Goal: Entertainment & Leisure: Consume media (video, audio)

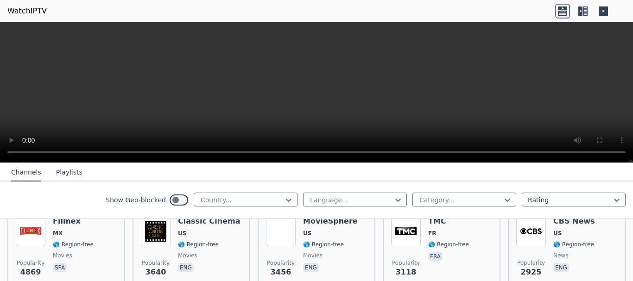
scroll to position [177, 0]
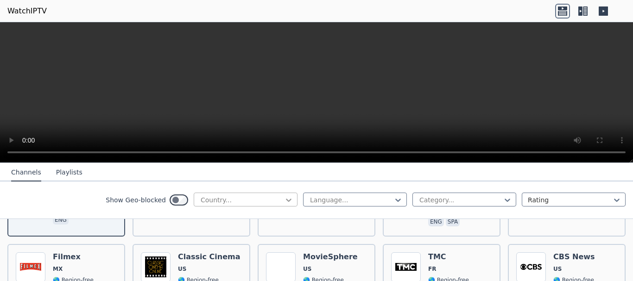
click at [286, 201] on icon at bounding box center [289, 200] width 6 height 3
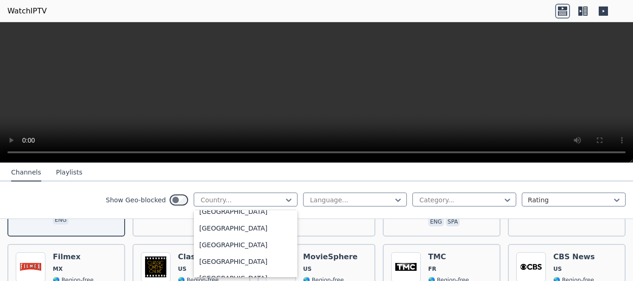
scroll to position [3272, 0]
click at [229, 230] on div "[GEOGRAPHIC_DATA]" at bounding box center [246, 229] width 104 height 17
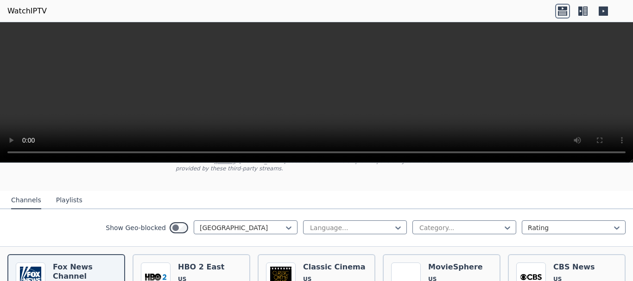
scroll to position [76, 0]
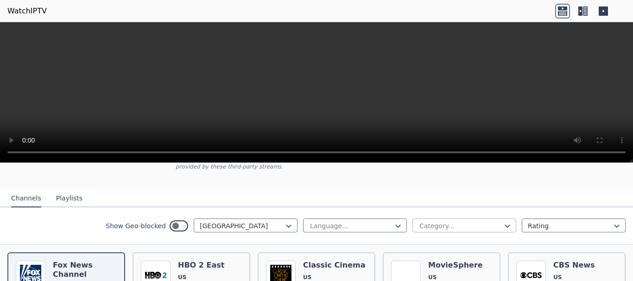
click at [420, 222] on div at bounding box center [461, 226] width 84 height 9
click at [426, 255] on div "Automobiles" at bounding box center [465, 263] width 104 height 17
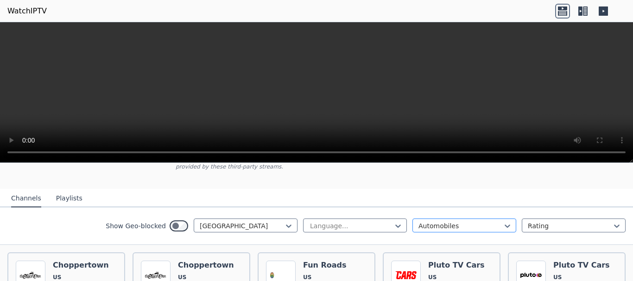
click at [448, 223] on div "Automobiles" at bounding box center [465, 226] width 104 height 14
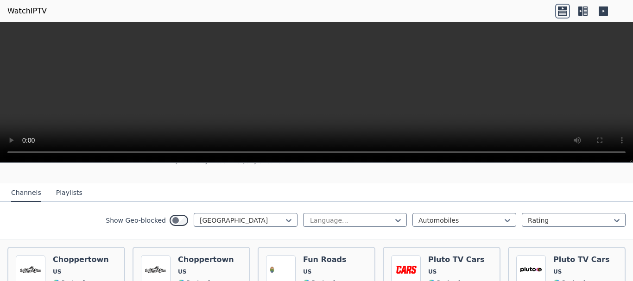
scroll to position [83, 0]
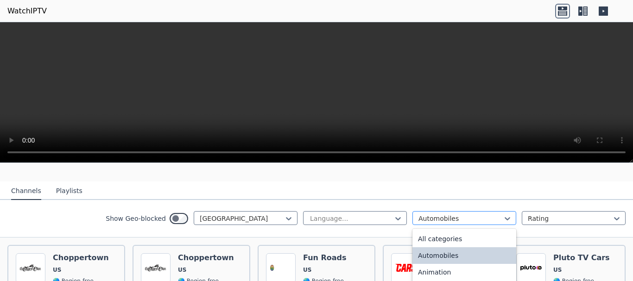
click at [420, 214] on div at bounding box center [461, 218] width 84 height 9
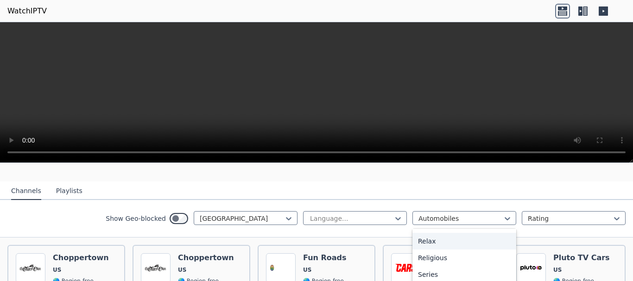
scroll to position [315, 0]
click at [434, 233] on div "Relax" at bounding box center [465, 241] width 104 height 17
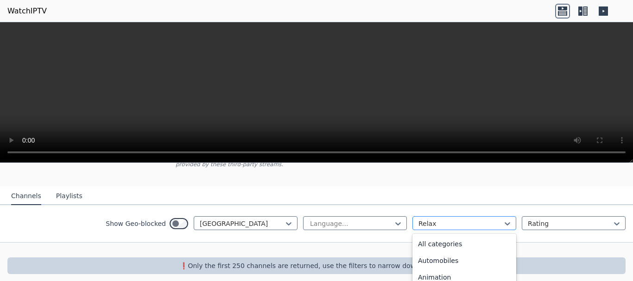
click at [443, 219] on div at bounding box center [461, 223] width 84 height 9
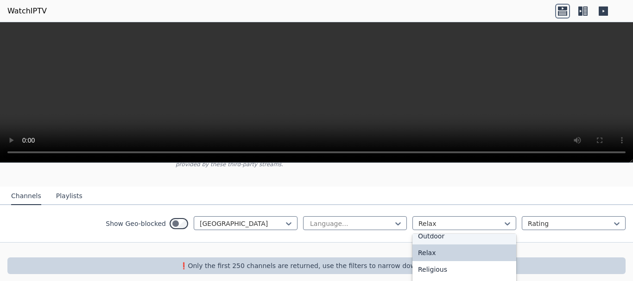
scroll to position [315, 0]
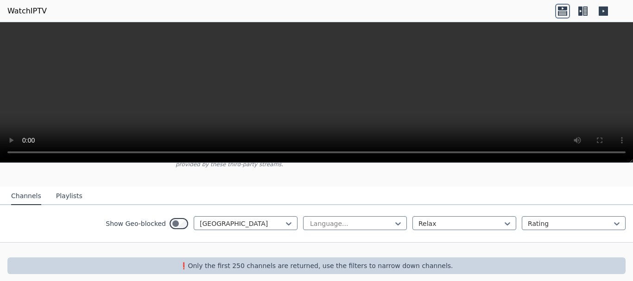
click at [63, 190] on button "Playlists" at bounding box center [69, 197] width 26 height 18
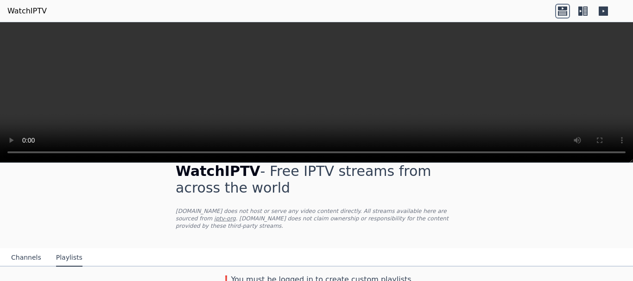
click at [22, 249] on button "Channels" at bounding box center [26, 258] width 30 height 18
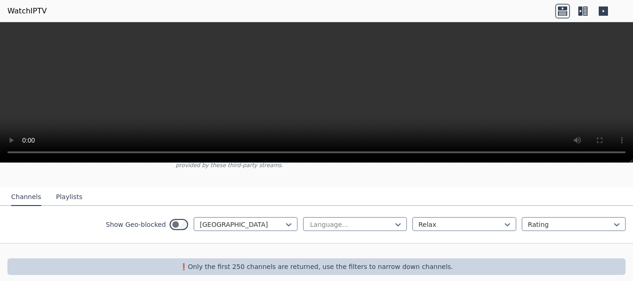
scroll to position [78, 0]
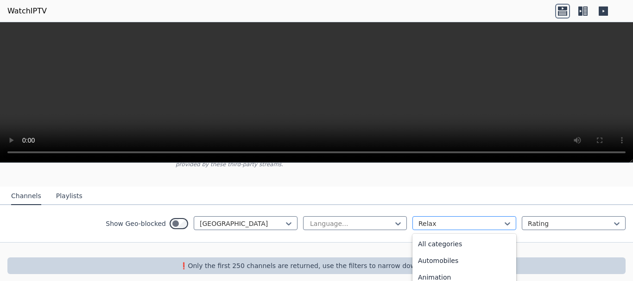
click at [413, 216] on div "Relax" at bounding box center [465, 223] width 104 height 14
click at [416, 234] on div "General" at bounding box center [465, 242] width 104 height 17
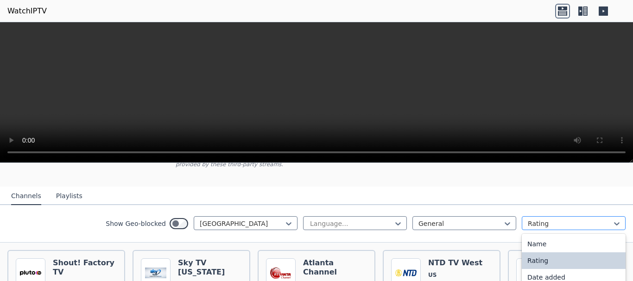
click at [536, 219] on div at bounding box center [570, 223] width 84 height 9
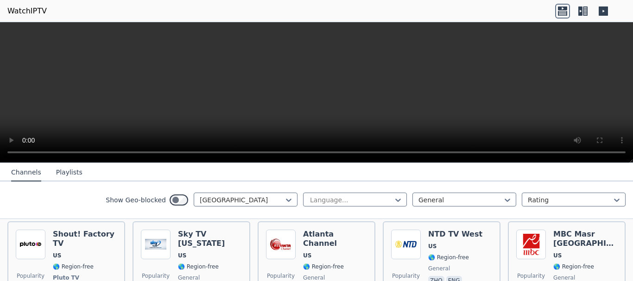
scroll to position [103, 0]
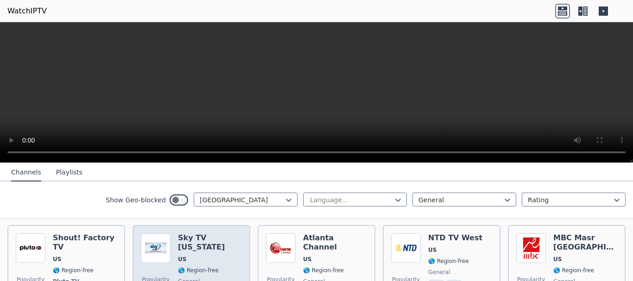
click at [182, 247] on div "Sky TV [US_STATE] [GEOGRAPHIC_DATA] 🌎 Region-free general eng" at bounding box center [210, 273] width 64 height 78
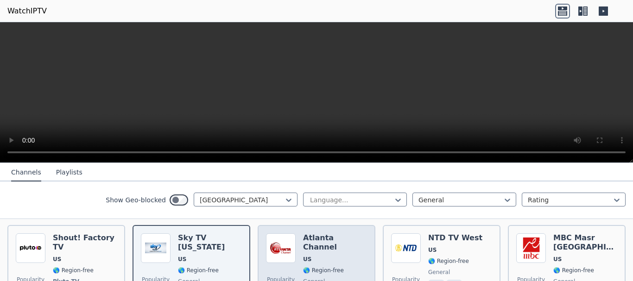
click at [345, 267] on span "🌎 Region-free" at bounding box center [335, 270] width 64 height 7
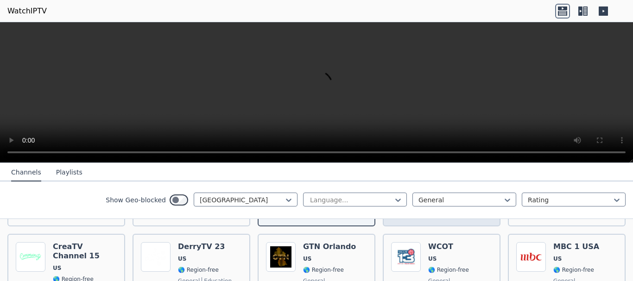
scroll to position [197, 0]
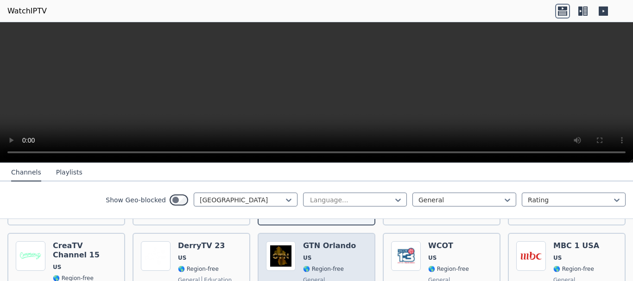
click at [308, 248] on div "GTN [GEOGRAPHIC_DATA] [GEOGRAPHIC_DATA] 🌎 Region-free general eng" at bounding box center [329, 275] width 53 height 67
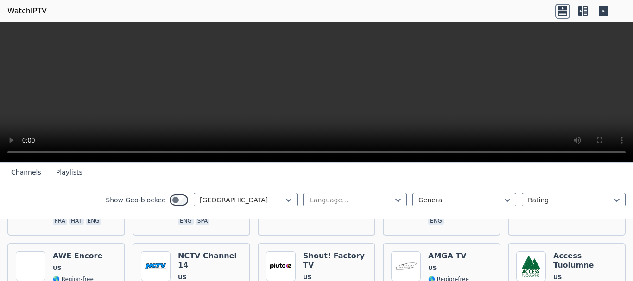
scroll to position [651, 0]
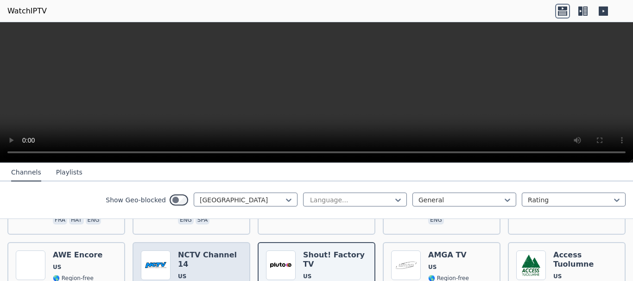
click at [183, 273] on span "US" at bounding box center [182, 276] width 8 height 7
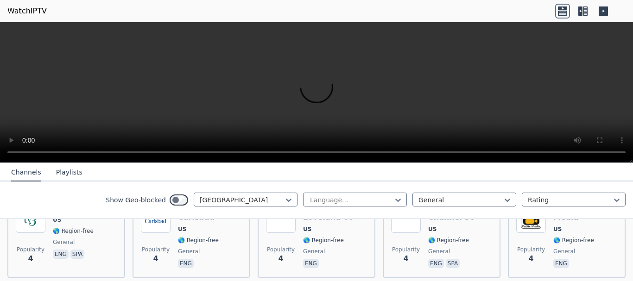
scroll to position [1672, 0]
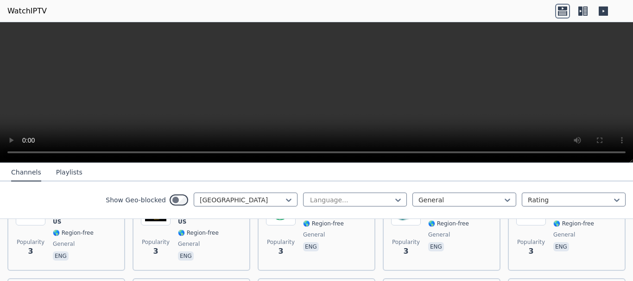
scroll to position [1956, 0]
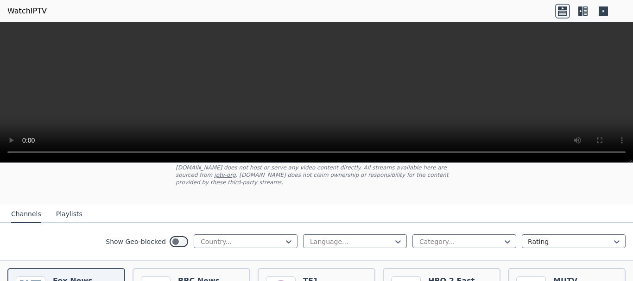
scroll to position [69, 0]
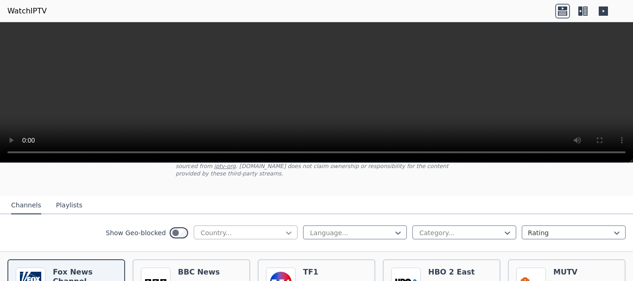
click at [286, 232] on icon at bounding box center [289, 233] width 6 height 3
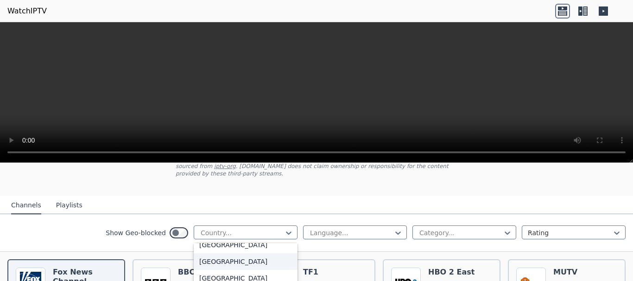
click at [225, 254] on div "[GEOGRAPHIC_DATA]" at bounding box center [246, 262] width 104 height 17
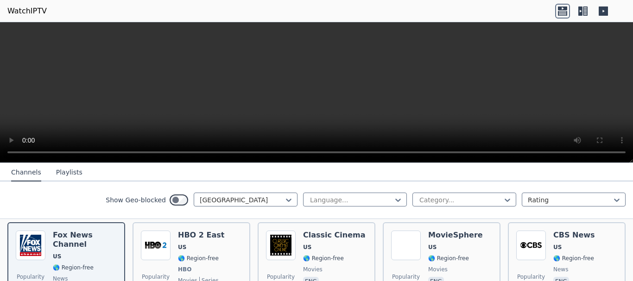
scroll to position [105, 0]
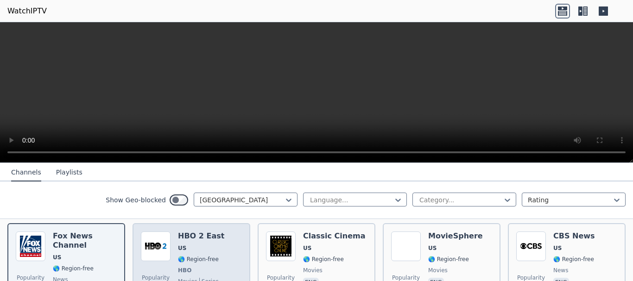
click at [199, 245] on div "HBO 2 East US 🌎 Region-free HBO movies series eng spa" at bounding box center [201, 266] width 46 height 69
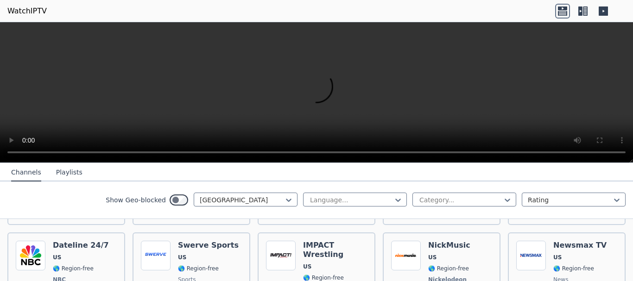
scroll to position [382, 0]
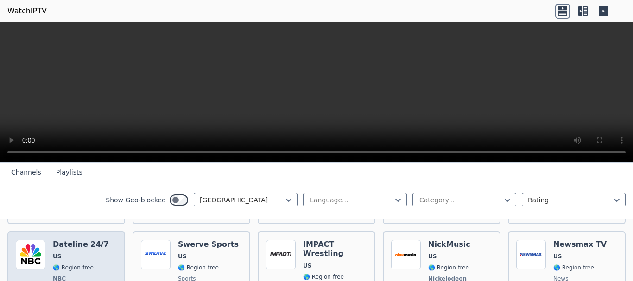
click at [95, 253] on span "US" at bounding box center [81, 256] width 56 height 7
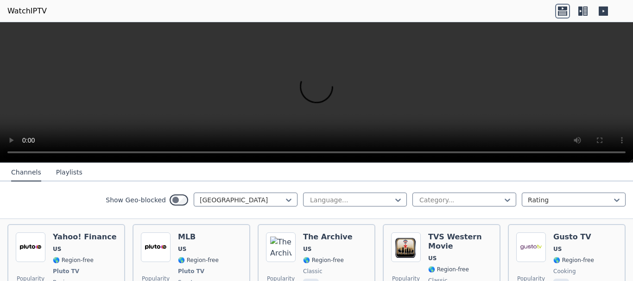
scroll to position [768, 0]
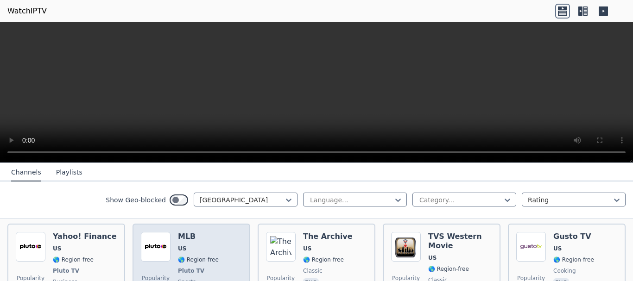
click at [204, 256] on span "🌎 Region-free" at bounding box center [198, 259] width 41 height 7
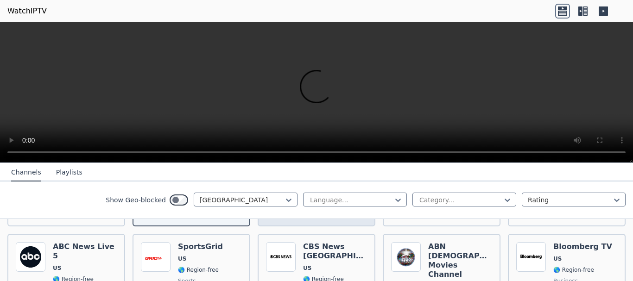
scroll to position [851, 0]
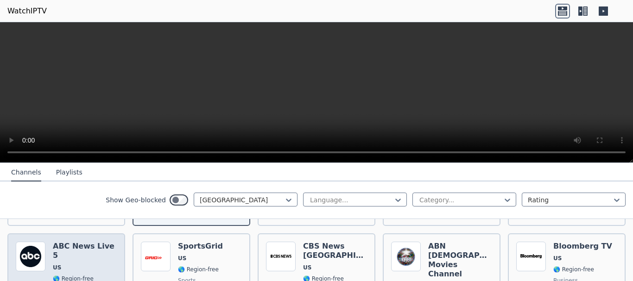
click at [58, 275] on span "🌎 Region-free" at bounding box center [73, 278] width 41 height 7
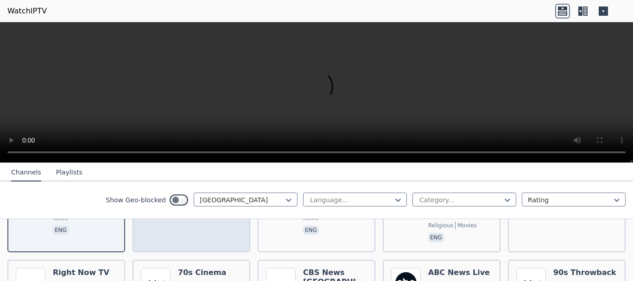
scroll to position [949, 0]
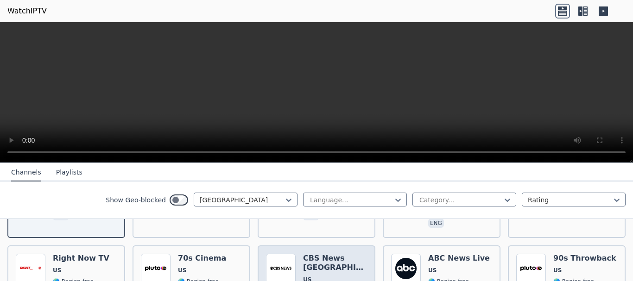
click at [277, 254] on img at bounding box center [281, 269] width 30 height 30
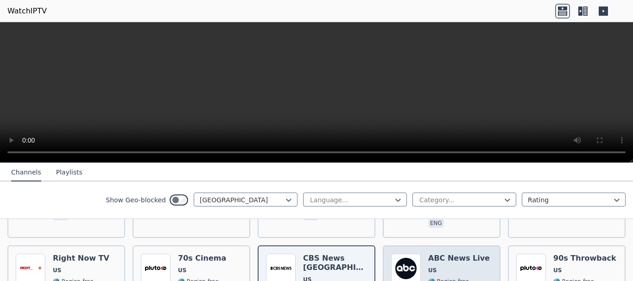
click at [415, 254] on img at bounding box center [406, 269] width 30 height 30
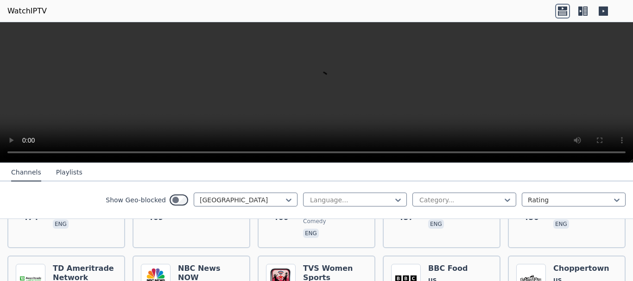
scroll to position [1241, 0]
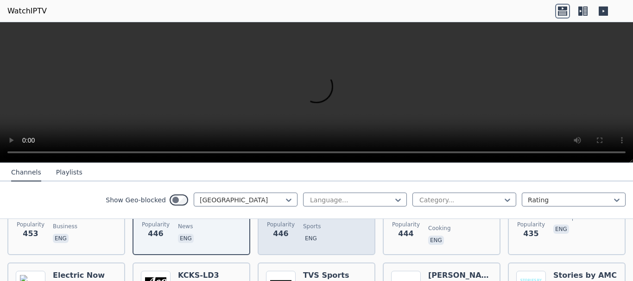
scroll to position [1330, 0]
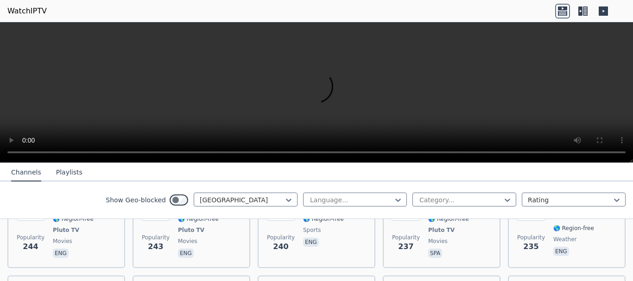
scroll to position [1918, 0]
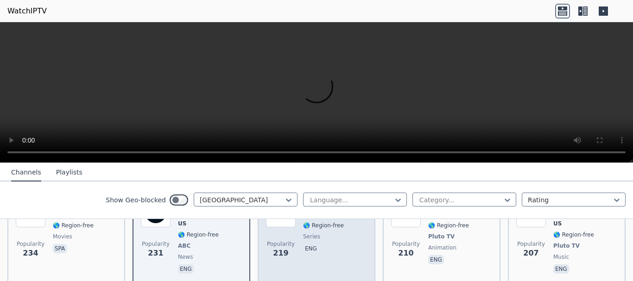
scroll to position [2005, 0]
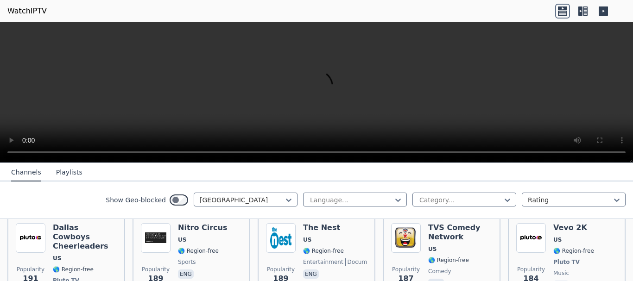
scroll to position [2300, 0]
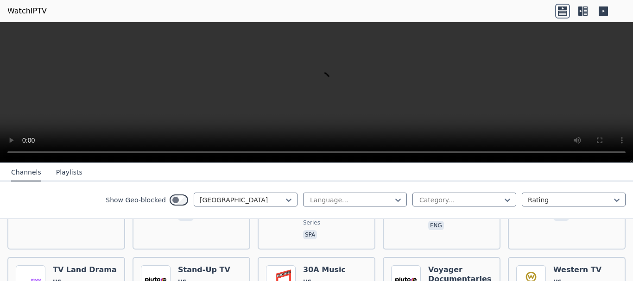
scroll to position [2892, 0]
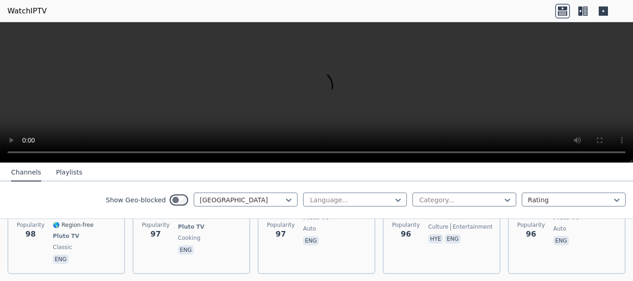
scroll to position [4194, 0]
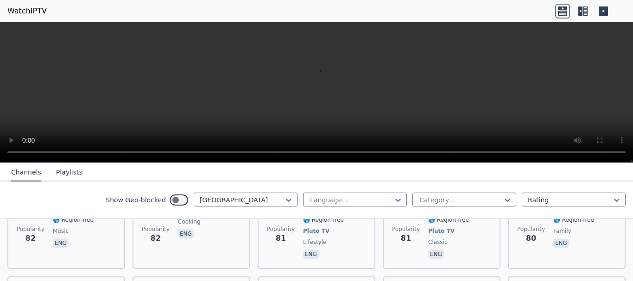
scroll to position [4723, 0]
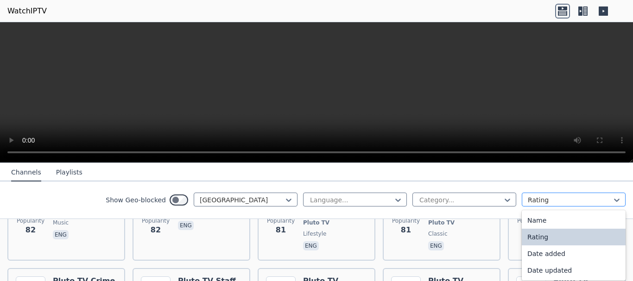
click at [532, 200] on div at bounding box center [570, 200] width 84 height 9
click at [475, 200] on div at bounding box center [461, 200] width 84 height 9
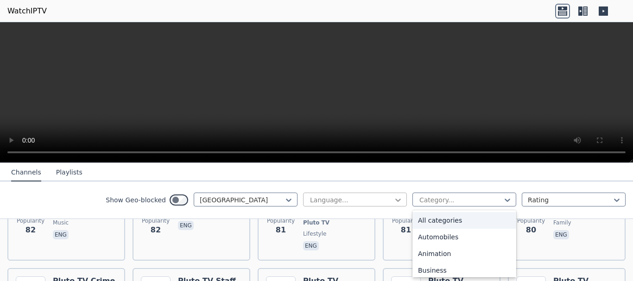
click at [394, 203] on icon at bounding box center [398, 200] width 9 height 9
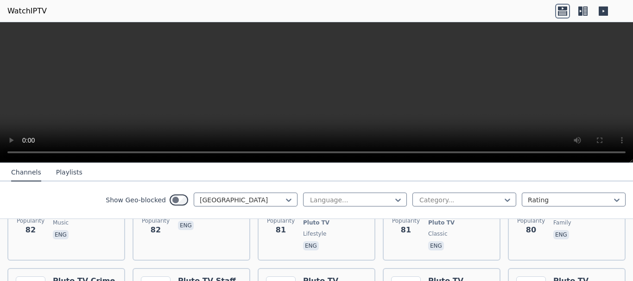
click at [51, 192] on div "Show Geo-blocked United States Language... Category... Rating" at bounding box center [316, 201] width 633 height 38
